Goal: Task Accomplishment & Management: Complete application form

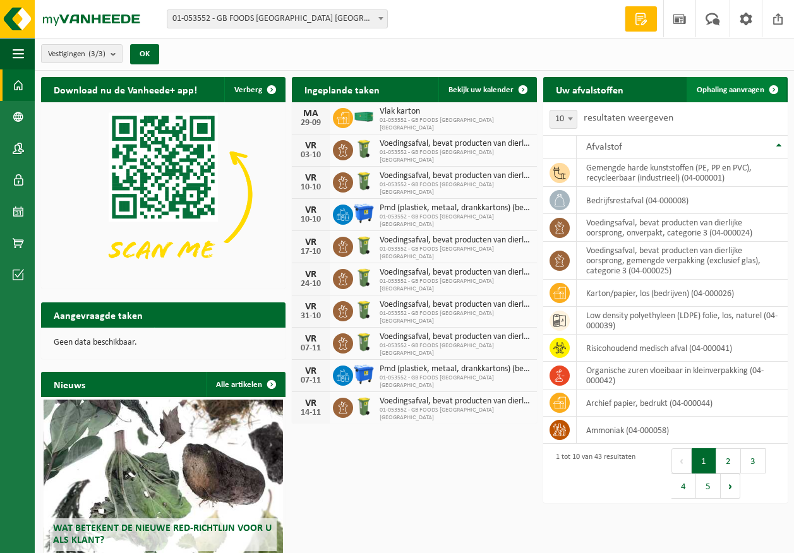
click at [760, 90] on span "Ophaling aanvragen" at bounding box center [731, 90] width 68 height 8
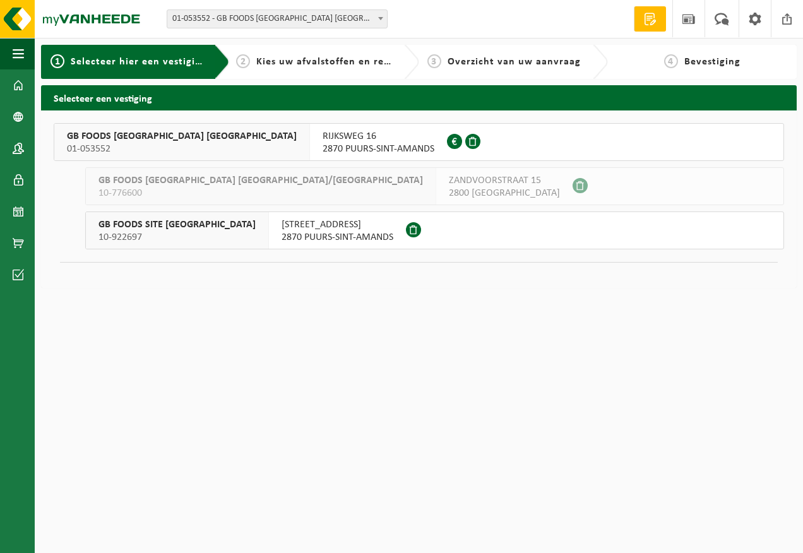
click at [310, 149] on div "RIJKSWEG 16 2870 PUURS-SINT-AMANDS 0458.358.850" at bounding box center [378, 142] width 137 height 37
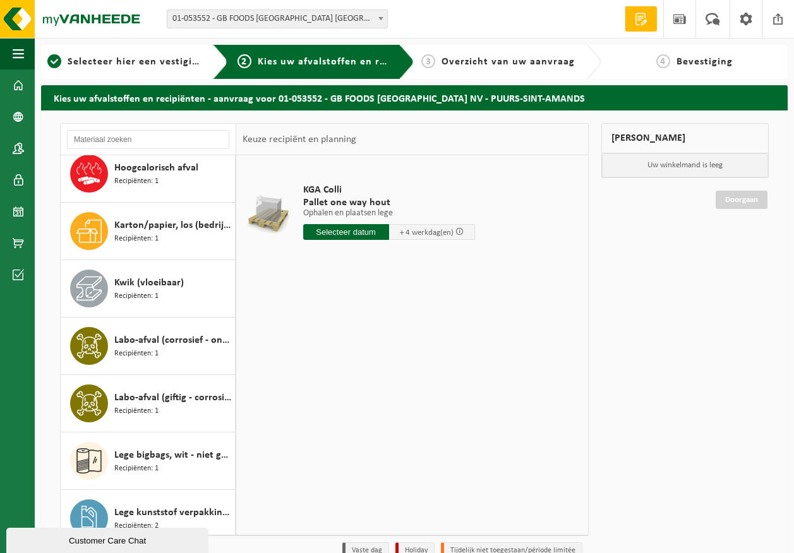
scroll to position [758, 0]
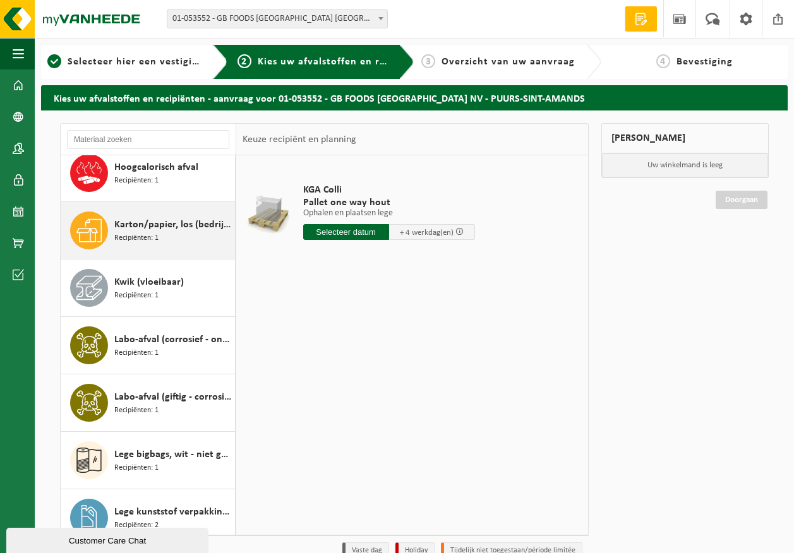
click at [169, 223] on span "Karton/papier, los (bedrijven)" at bounding box center [172, 224] width 117 height 15
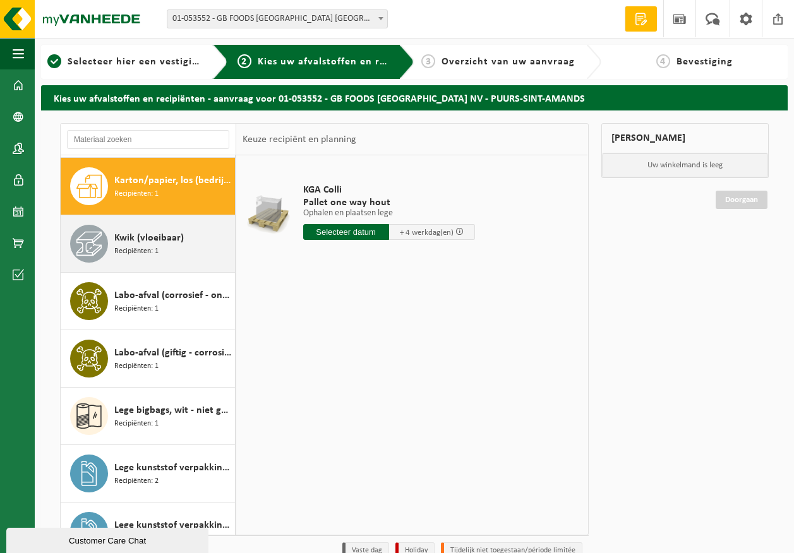
scroll to position [805, 0]
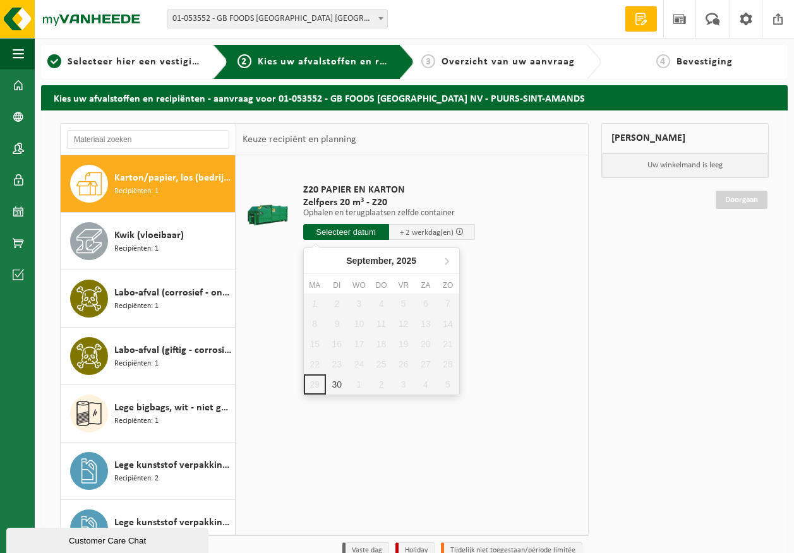
click at [359, 234] on input "text" at bounding box center [346, 232] width 86 height 16
click at [330, 386] on div "30" at bounding box center [337, 384] width 22 height 20
type input "Van 2025-09-30"
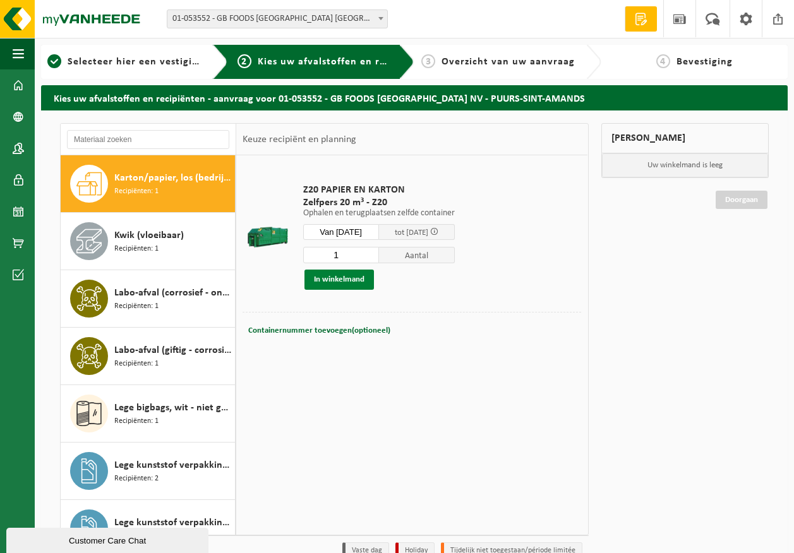
click at [345, 278] on button "In winkelmand" at bounding box center [338, 280] width 69 height 20
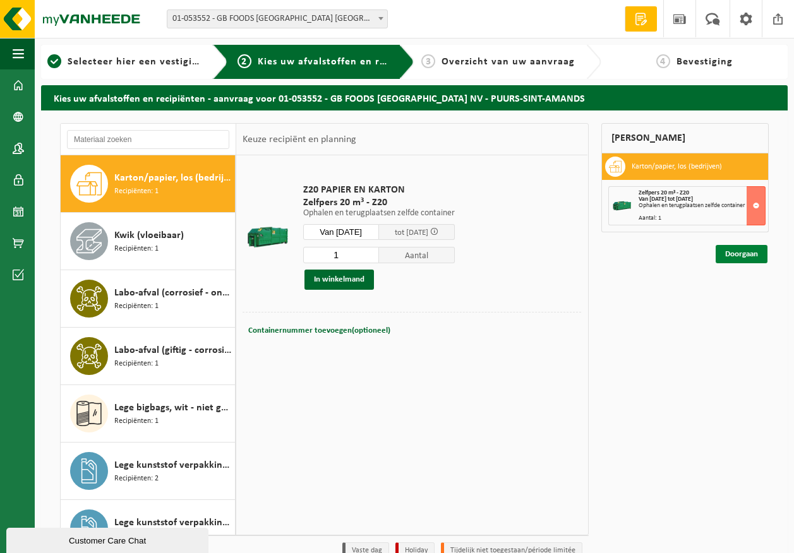
click at [744, 255] on link "Doorgaan" at bounding box center [741, 254] width 52 height 18
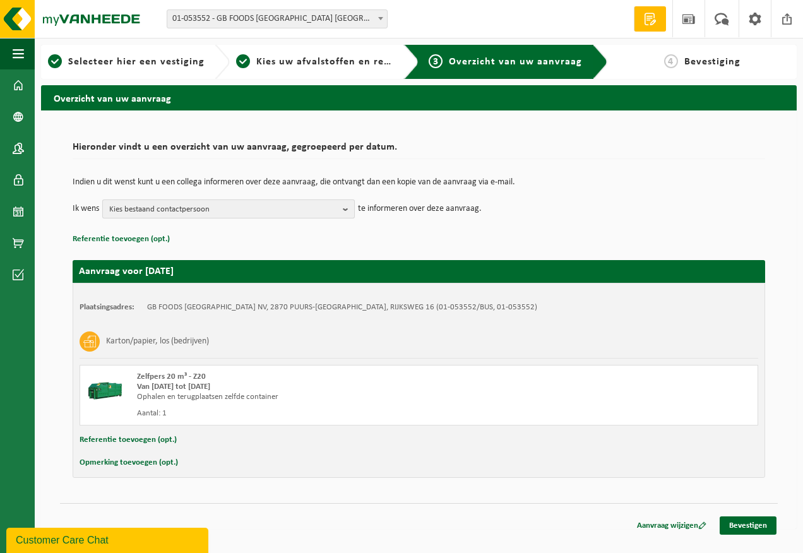
click at [265, 211] on span "Kies bestaand contactpersoon" at bounding box center [223, 209] width 229 height 19
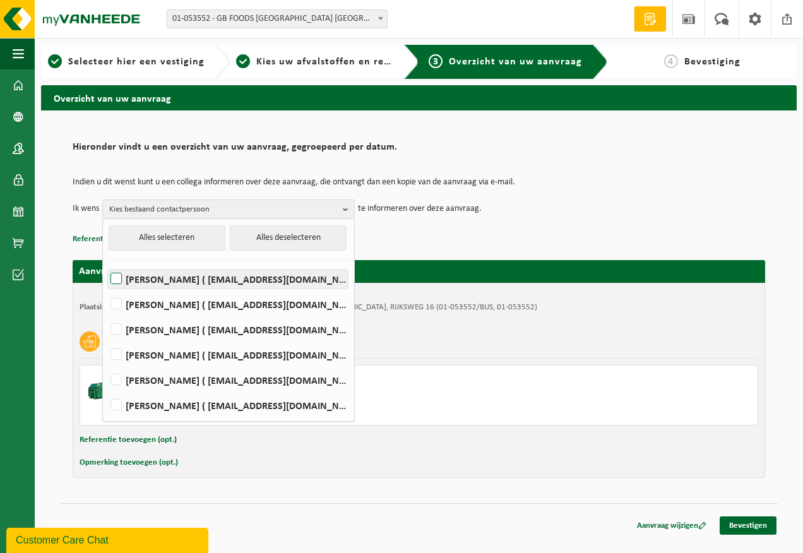
click at [211, 282] on label "Devy De Keersmaeker ( devy_dekeersmaeker@thegbfoods.com )" at bounding box center [228, 279] width 240 height 19
click at [106, 263] on input "Devy De Keersmaeker ( devy_dekeersmaeker@thegbfoods.com )" at bounding box center [105, 263] width 1 height 1
checkbox input "true"
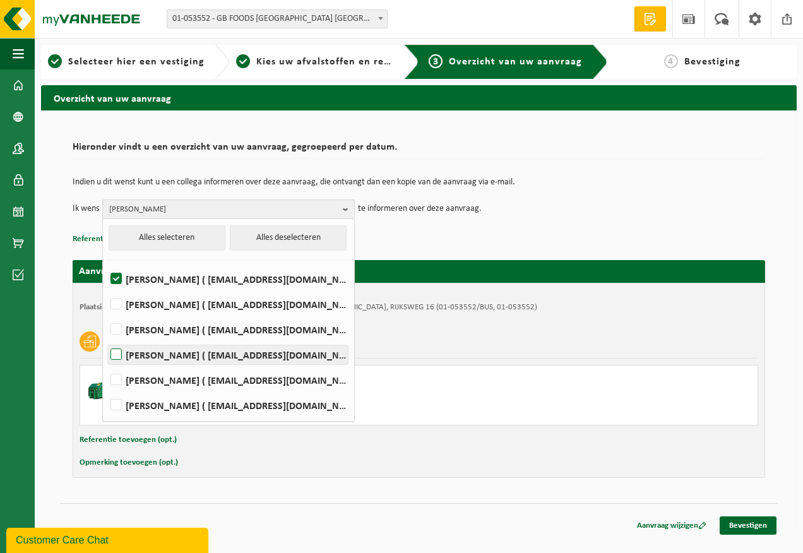
click at [172, 356] on label "Andre Reyniers ( andre_reyniers@thegbfoods.com )" at bounding box center [228, 354] width 240 height 19
click at [106, 339] on input "Andre Reyniers ( andre_reyniers@thegbfoods.com )" at bounding box center [105, 338] width 1 height 1
checkbox input "true"
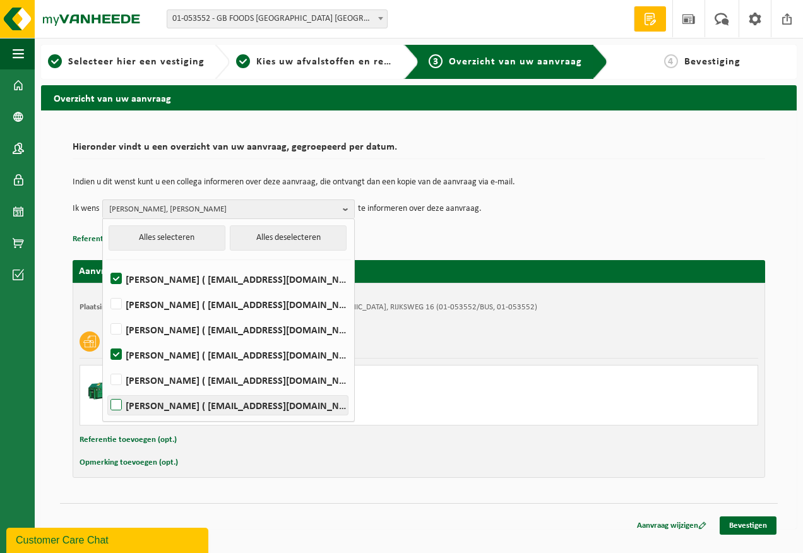
click at [165, 399] on label "Said Tizi ( said_tizi@thegbfoods.com )" at bounding box center [228, 405] width 240 height 19
click at [106, 390] on input "Said Tizi ( said_tizi@thegbfoods.com )" at bounding box center [105, 389] width 1 height 1
checkbox input "true"
click at [751, 535] on div "Aanvraag wijzigen Bevestigen" at bounding box center [702, 526] width 152 height 18
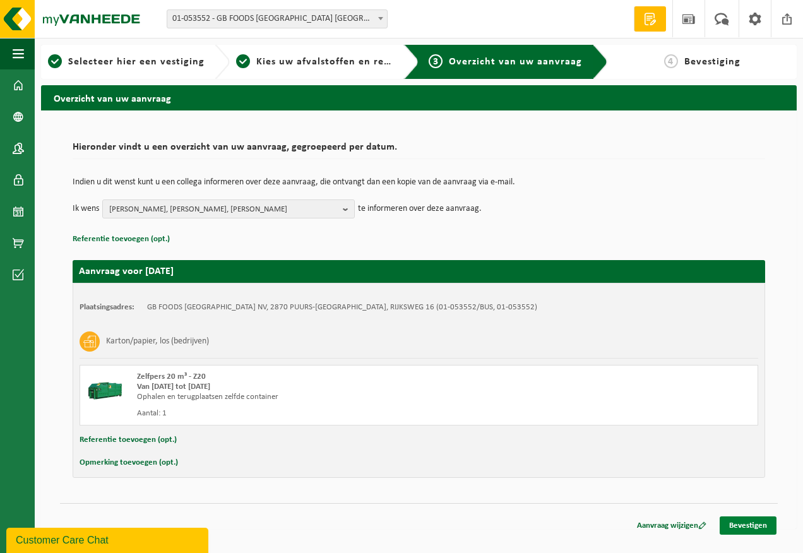
click at [751, 527] on link "Bevestigen" at bounding box center [748, 526] width 57 height 18
